Goal: Information Seeking & Learning: Learn about a topic

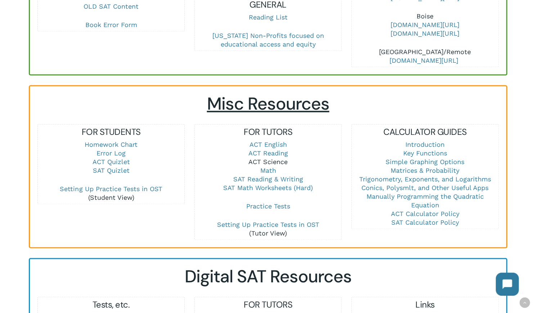
scroll to position [421, 0]
click at [269, 175] on link "SAT Reading & Writing" at bounding box center [268, 179] width 70 height 8
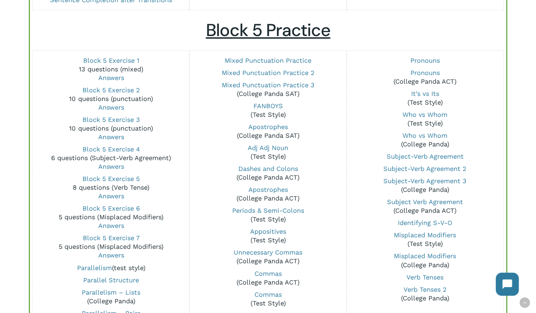
scroll to position [540, 0]
click at [412, 169] on link "Subject-Verb Agreement 2" at bounding box center [425, 168] width 83 height 8
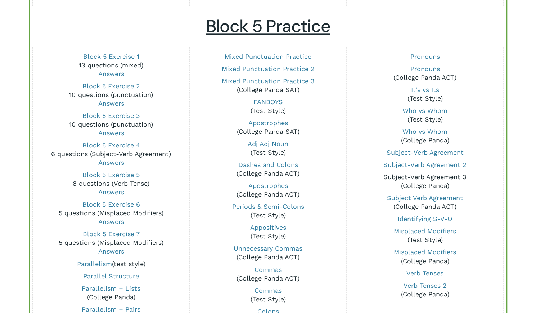
click at [399, 175] on link "Subject-Verb Agreement 3" at bounding box center [425, 177] width 83 height 8
click at [447, 197] on link "Subject Verb Agreement" at bounding box center [425, 198] width 76 height 8
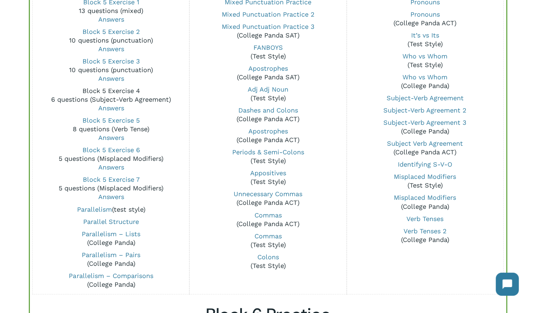
scroll to position [598, 0]
click at [110, 93] on link "Block 5 Exercise 4" at bounding box center [111, 91] width 58 height 8
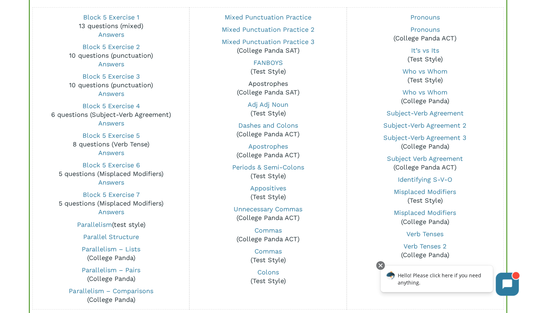
click at [266, 83] on link "Apostrophes" at bounding box center [268, 84] width 40 height 8
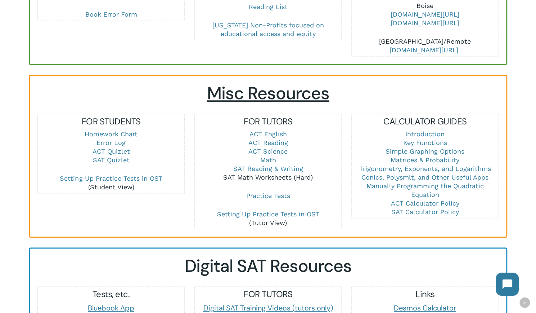
scroll to position [436, 0]
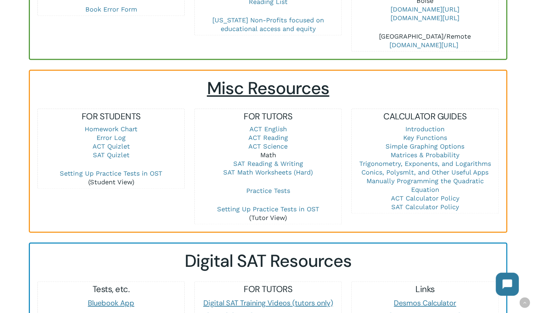
click at [267, 151] on link "Math" at bounding box center [268, 155] width 16 height 8
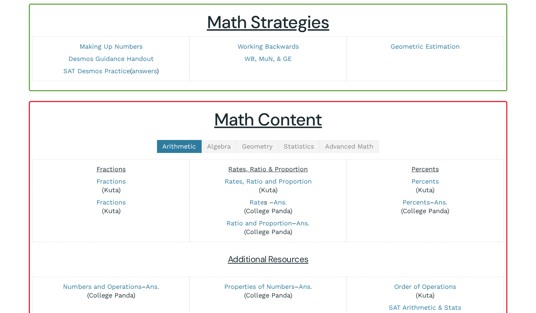
scroll to position [79, 0]
click at [224, 142] on span "Algebra" at bounding box center [219, 146] width 24 height 8
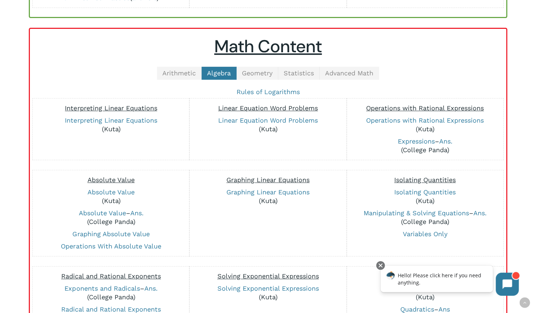
scroll to position [151, 0]
click at [172, 72] on span "Arithmetic" at bounding box center [179, 74] width 34 height 8
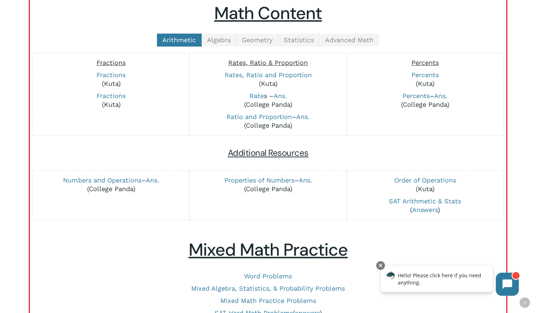
scroll to position [175, 0]
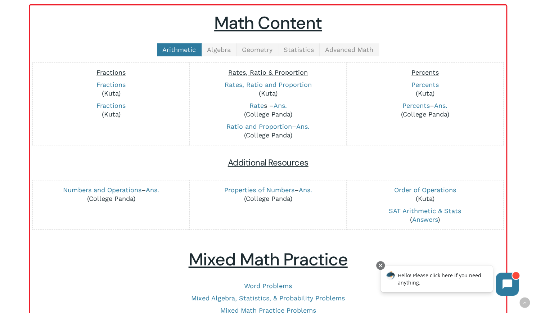
click at [228, 46] on span "Algebra" at bounding box center [219, 50] width 24 height 8
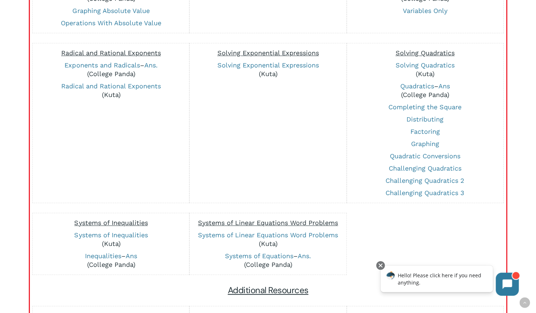
scroll to position [370, 0]
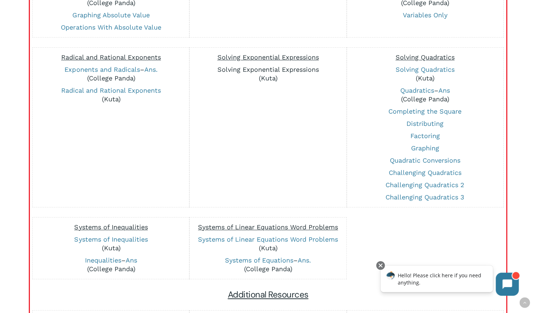
drag, startPoint x: 219, startPoint y: 123, endPoint x: 241, endPoint y: 64, distance: 63.0
click at [241, 65] on p "Solving Exponential Expressions (Kuta)" at bounding box center [267, 73] width 149 height 17
click at [237, 69] on link "Solving Exponential Expressions" at bounding box center [268, 70] width 102 height 8
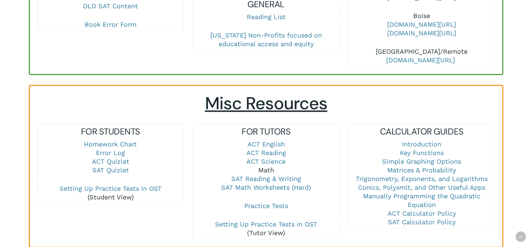
click at [259, 166] on link "Math" at bounding box center [266, 170] width 16 height 8
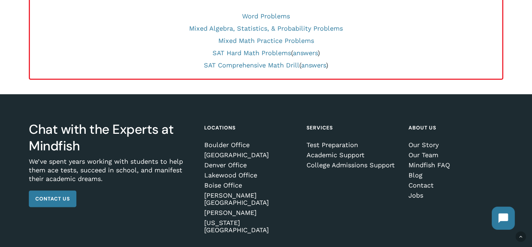
scroll to position [467, 0]
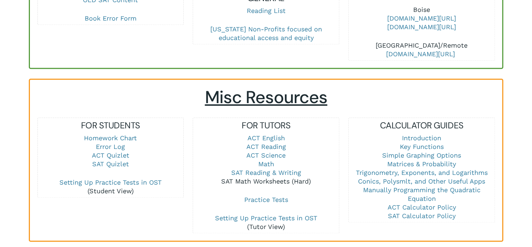
click at [272, 177] on link "SAT Math Worksheets (Hard)" at bounding box center [266, 181] width 90 height 8
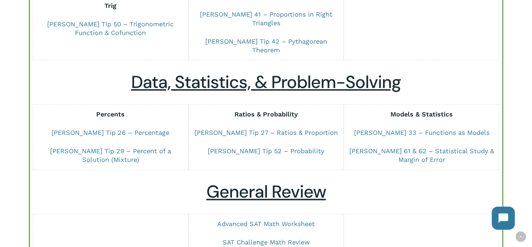
scroll to position [488, 0]
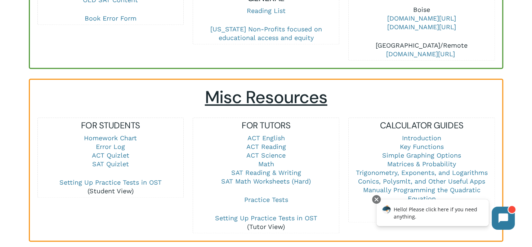
scroll to position [434, 0]
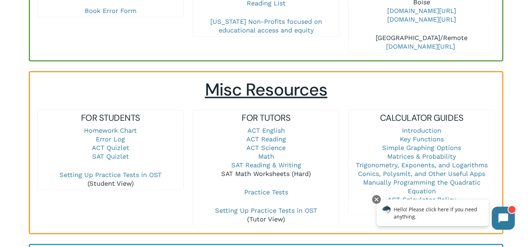
click at [274, 170] on link "SAT Math Worksheets (Hard)" at bounding box center [266, 174] width 90 height 8
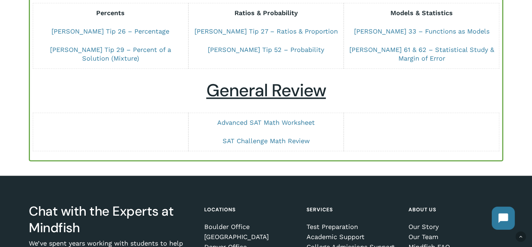
scroll to position [590, 0]
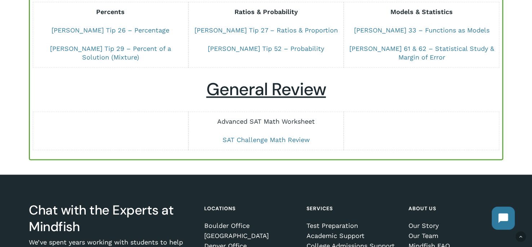
click at [265, 117] on link "Advanced SAT Math Worksheet" at bounding box center [266, 121] width 98 height 8
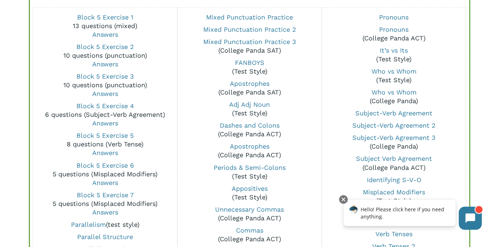
click at [28, 34] on div "SAT Reading & Writing Mixed Practice (multiple blocks) Blocks 1-4 Exercise 1 (8…" at bounding box center [249, 13] width 499 height 1090
